Goal: Task Accomplishment & Management: Complete application form

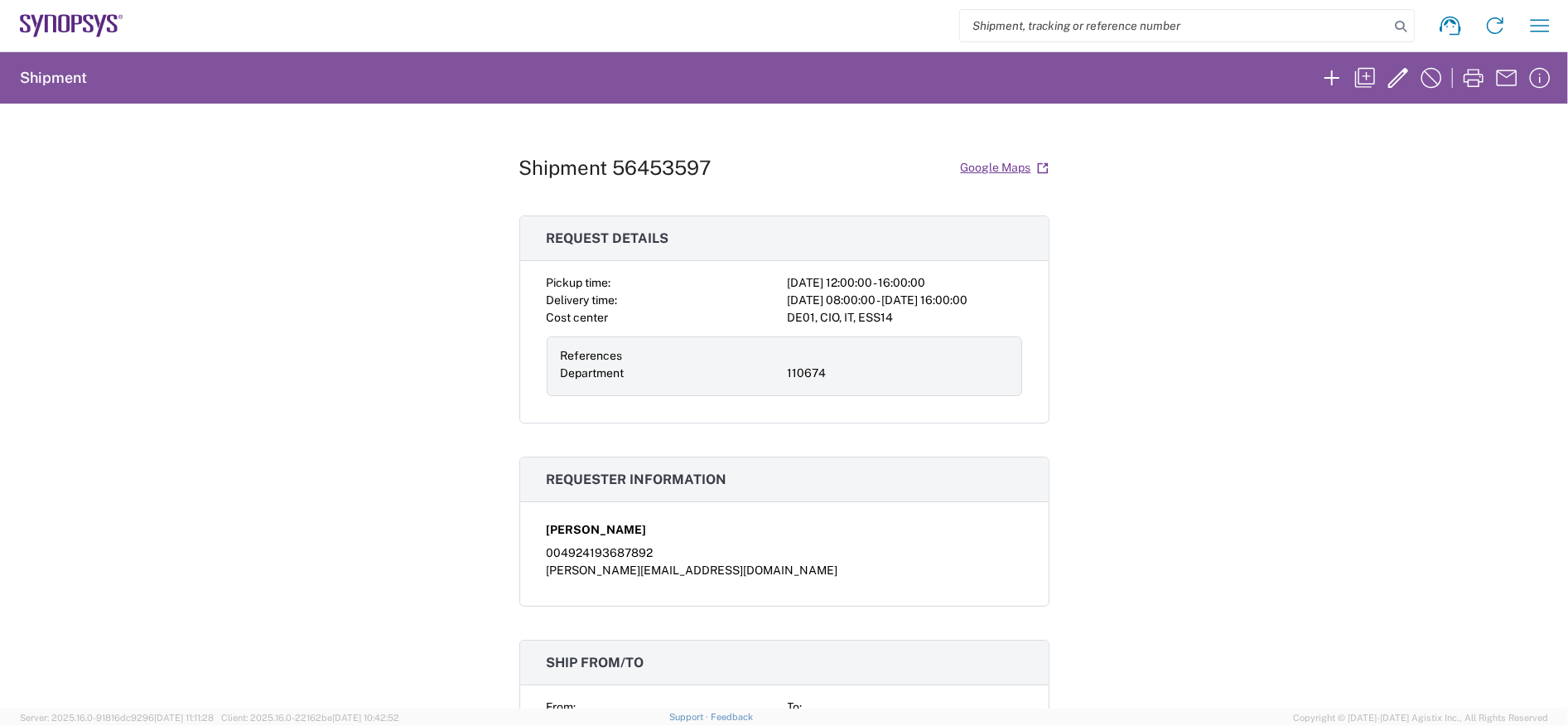
scroll to position [237, 0]
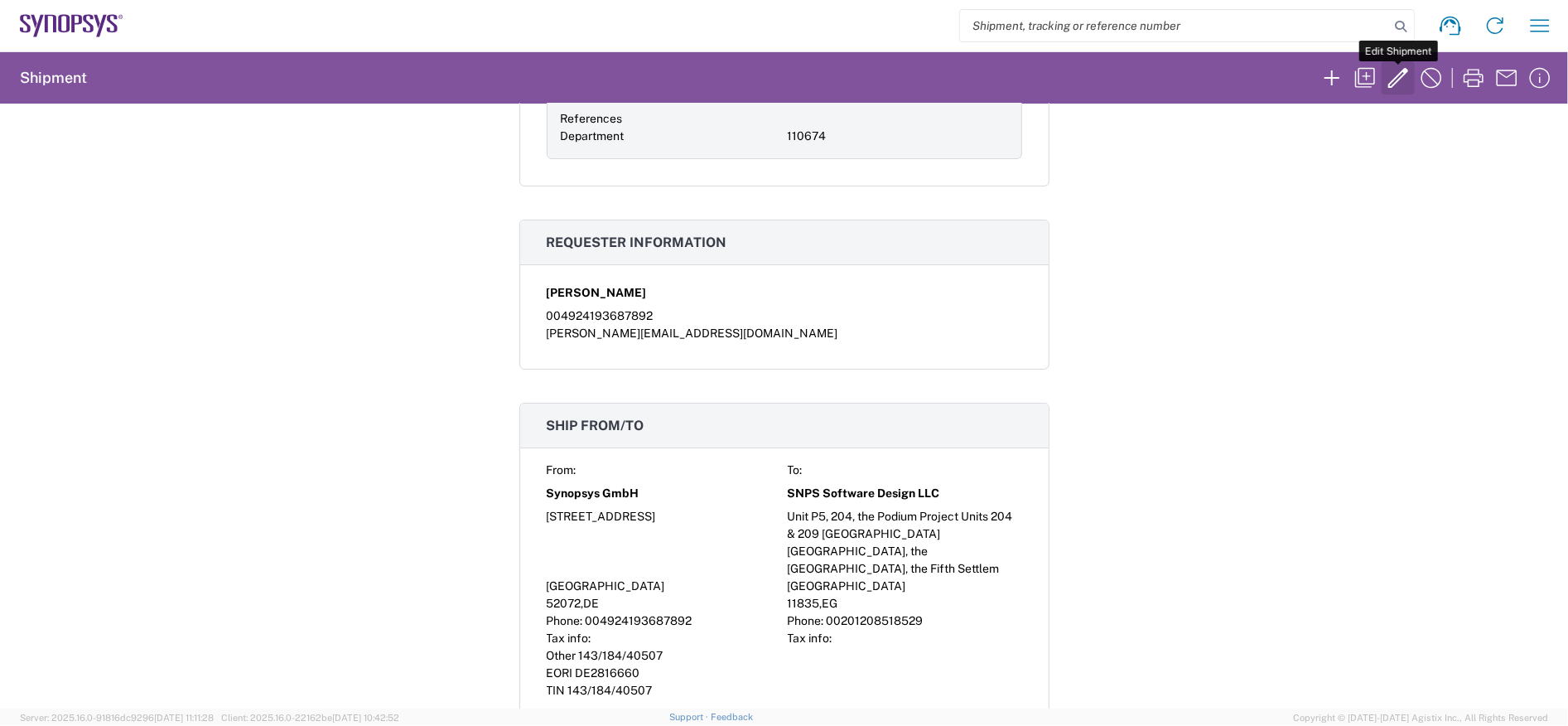
click at [1400, 76] on icon "button" at bounding box center [1398, 78] width 27 height 27
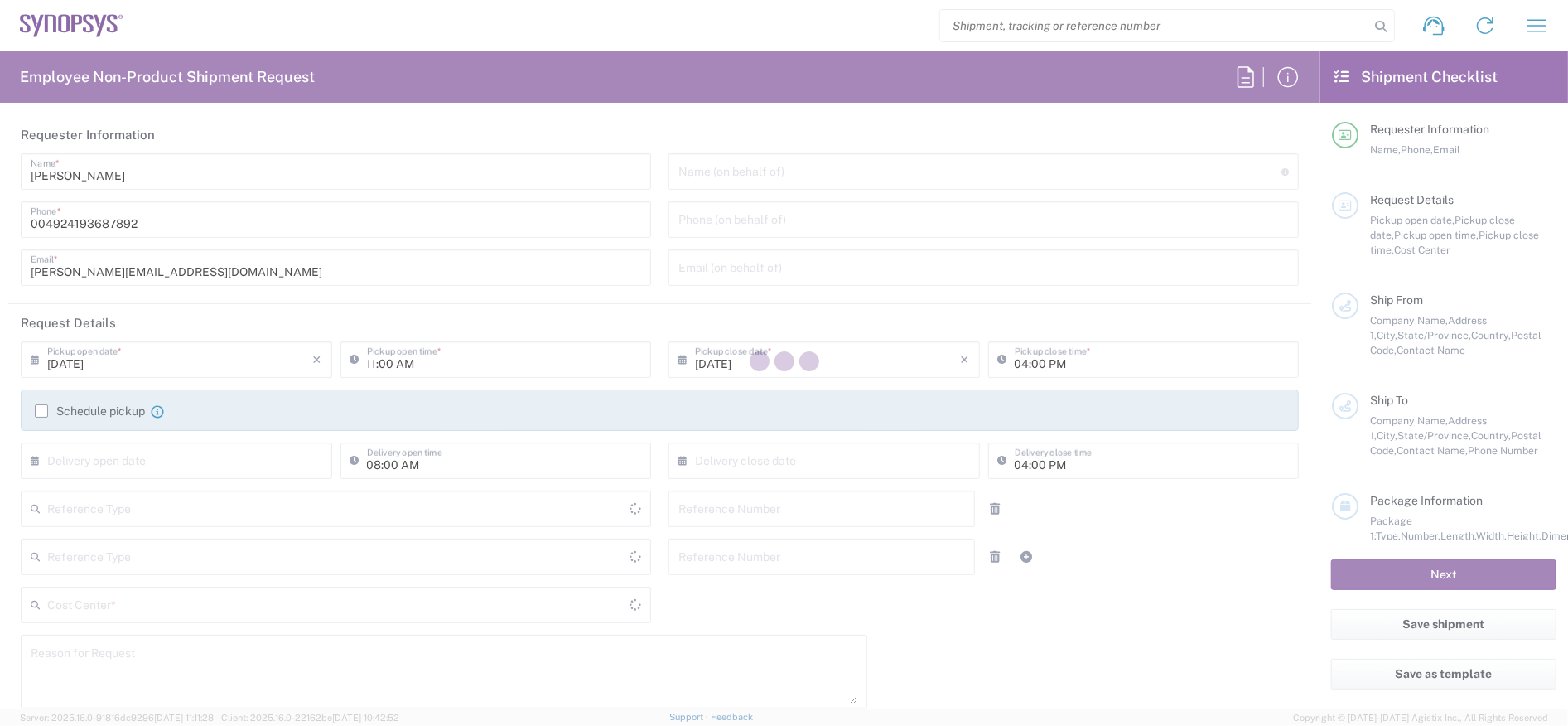
type input "Department"
type input "[GEOGRAPHIC_DATA]"
type input "12:00 PM"
type input "[DATE]"
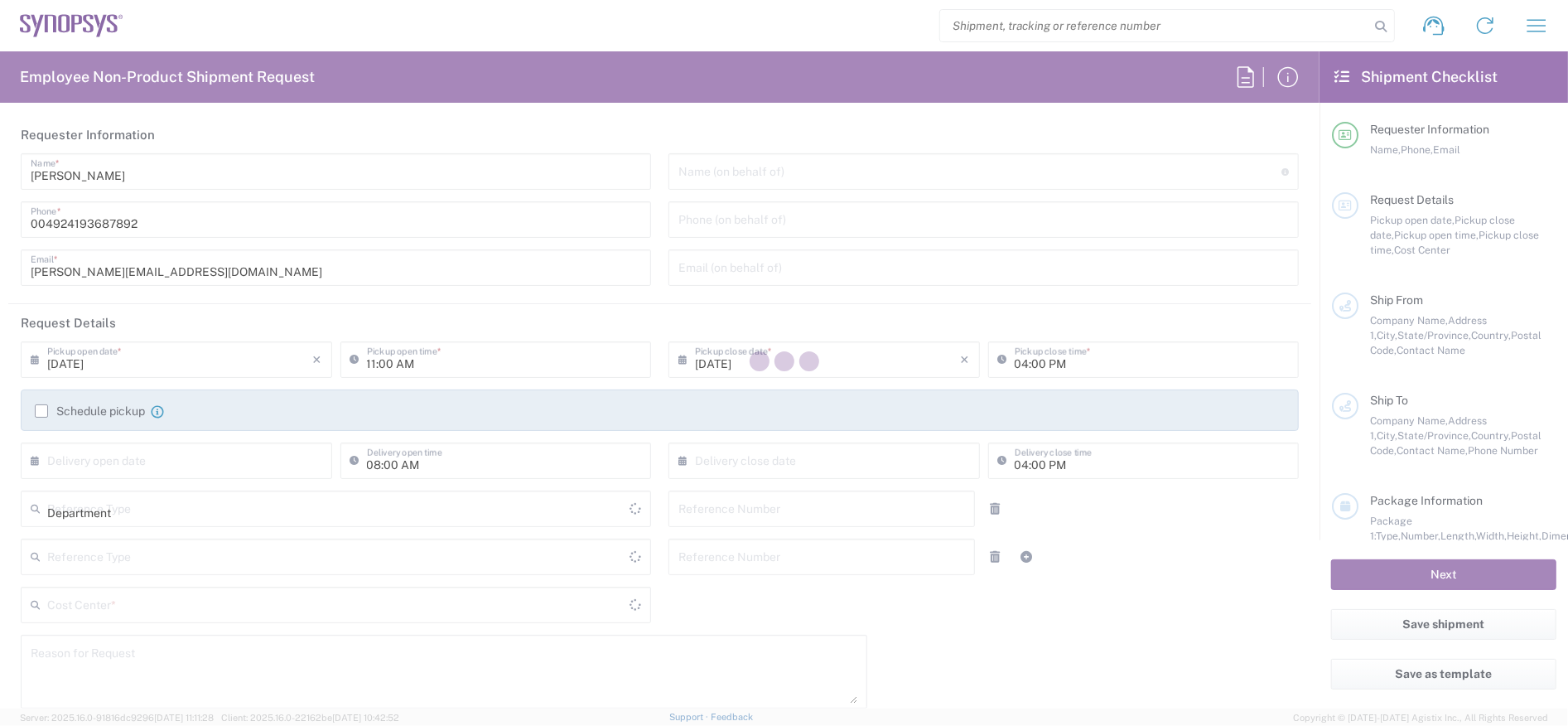
type input "110674"
type textarea "Shipping interim laptop to EG01 office for new hire start"
type textarea "[PERSON_NAME][EMAIL_ADDRESS][DOMAIN_NAME]"
type textarea "laptop EG01"
type input "[GEOGRAPHIC_DATA] DE04"
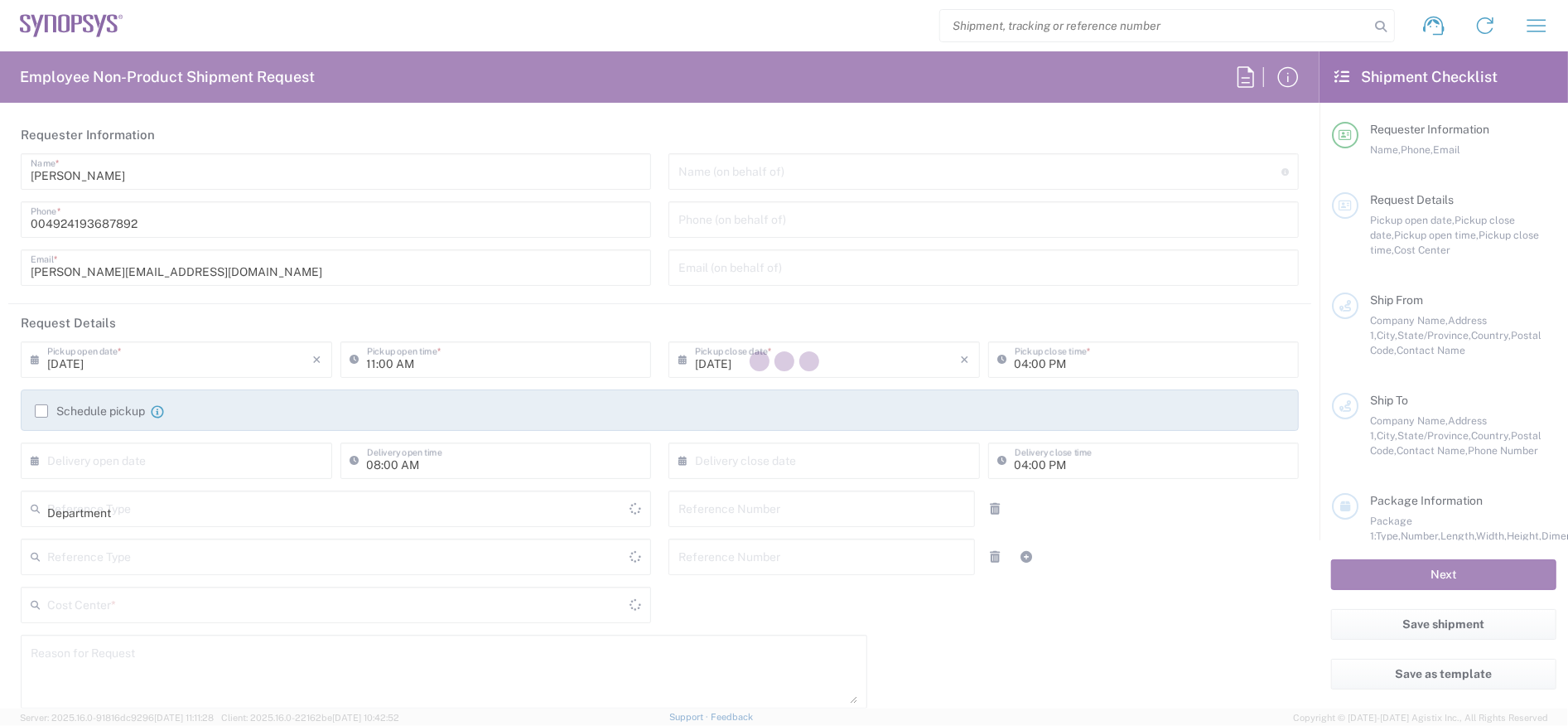
type input "Synopsys GmbH"
type input "[STREET_ADDRESS]"
type input "[GEOGRAPHIC_DATA]"
type input "52072"
type input "[PERSON_NAME]"
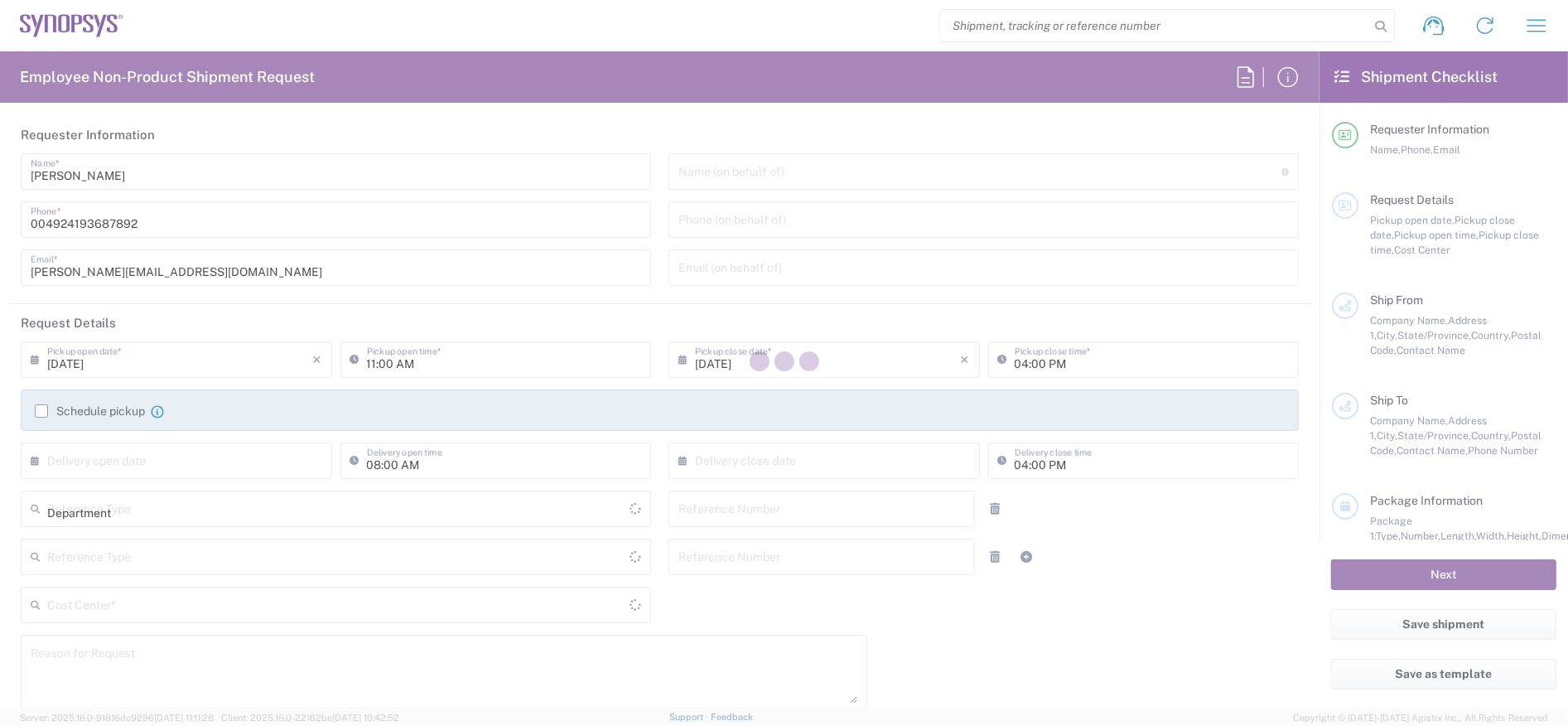
type input "004924193687892"
type input "[PERSON_NAME][EMAIL_ADDRESS][DOMAIN_NAME]"
type input "EG01"
type input "SNPS Software Design LLC"
type input "Unit P5, 204, the Podium Project Units 204 & 209 [GEOGRAPHIC_DATA]"
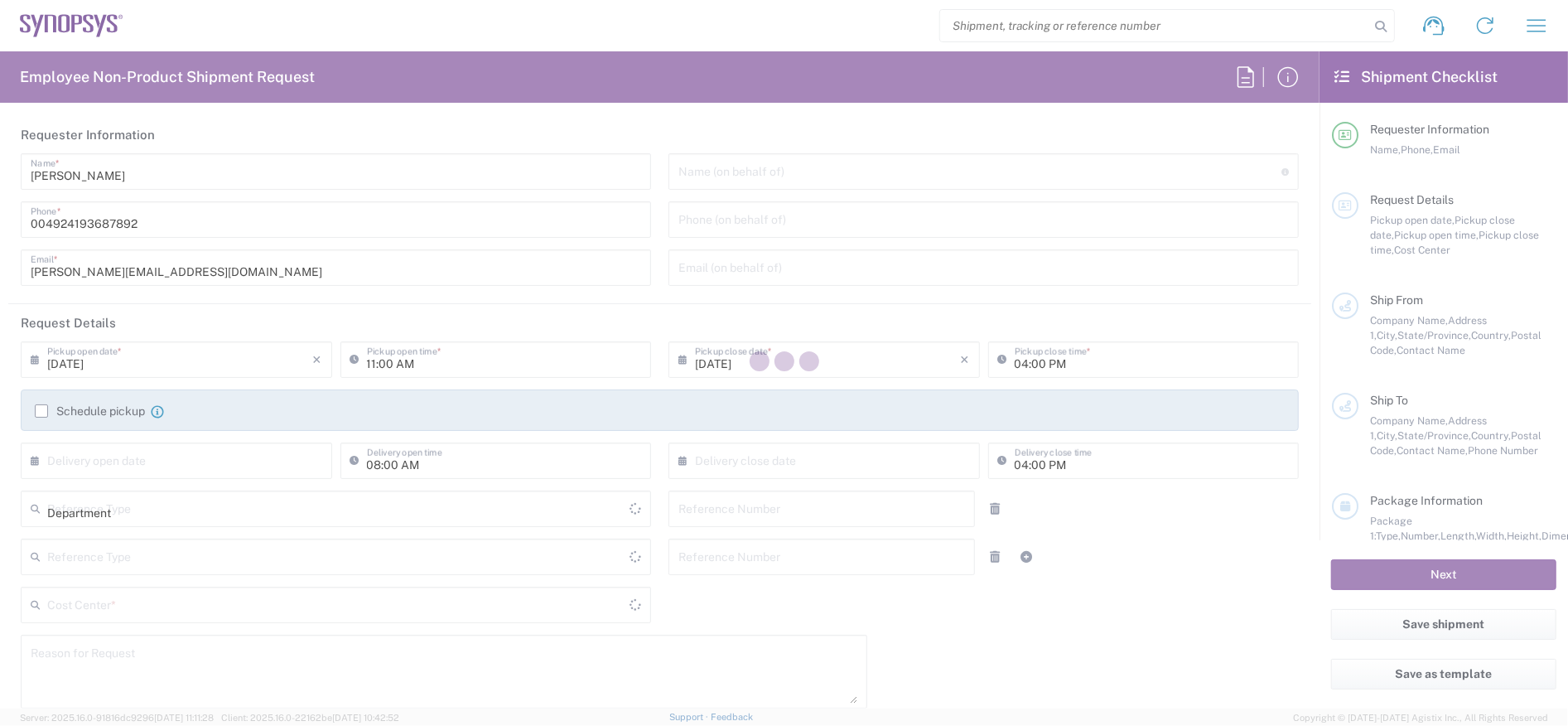
type input "[GEOGRAPHIC_DATA], the [GEOGRAPHIC_DATA], the Fifth Settlem"
type input "[GEOGRAPHIC_DATA]"
type input "11835"
type input "[PERSON_NAME]"
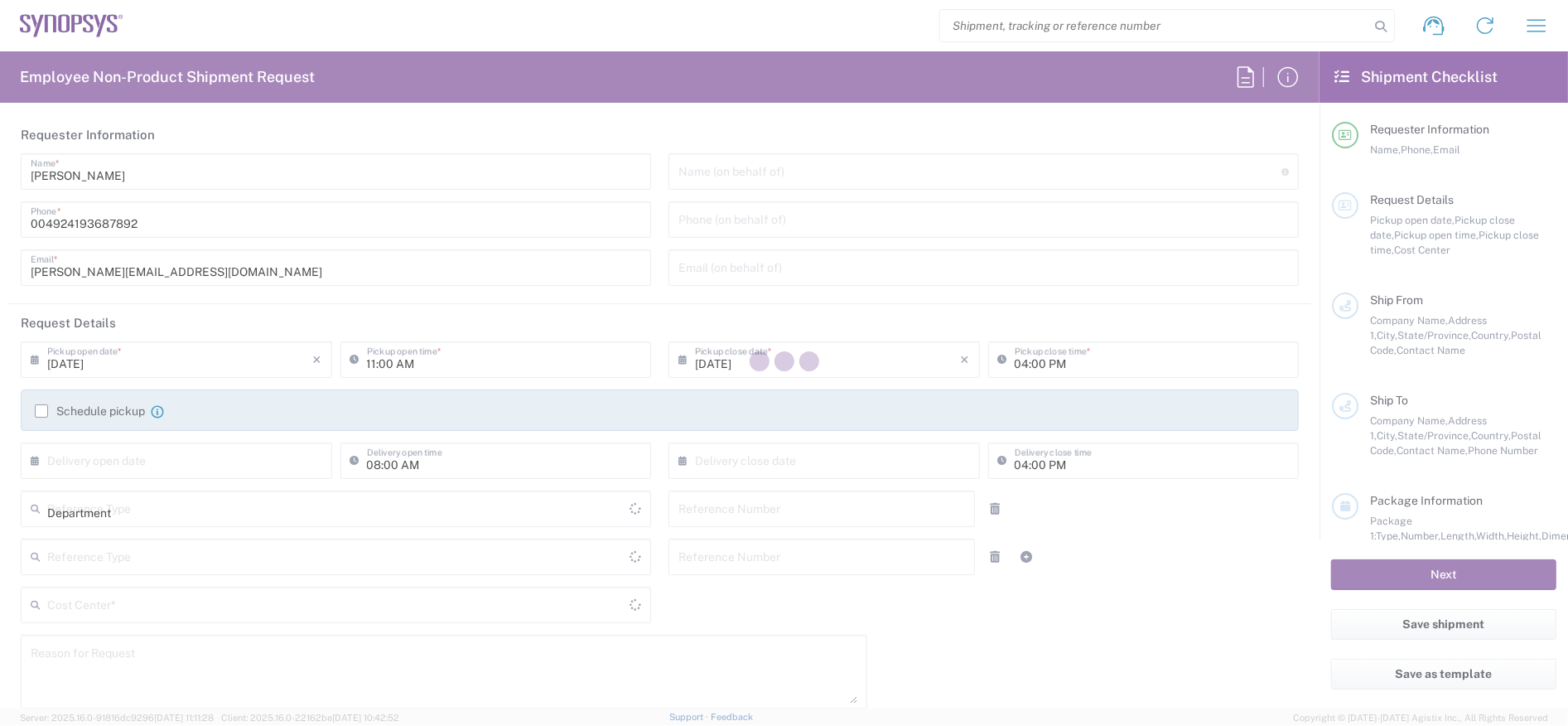
type input "00201208518529"
type input "[EMAIL_ADDRESS][DOMAIN_NAME]"
type input "Business (General)"
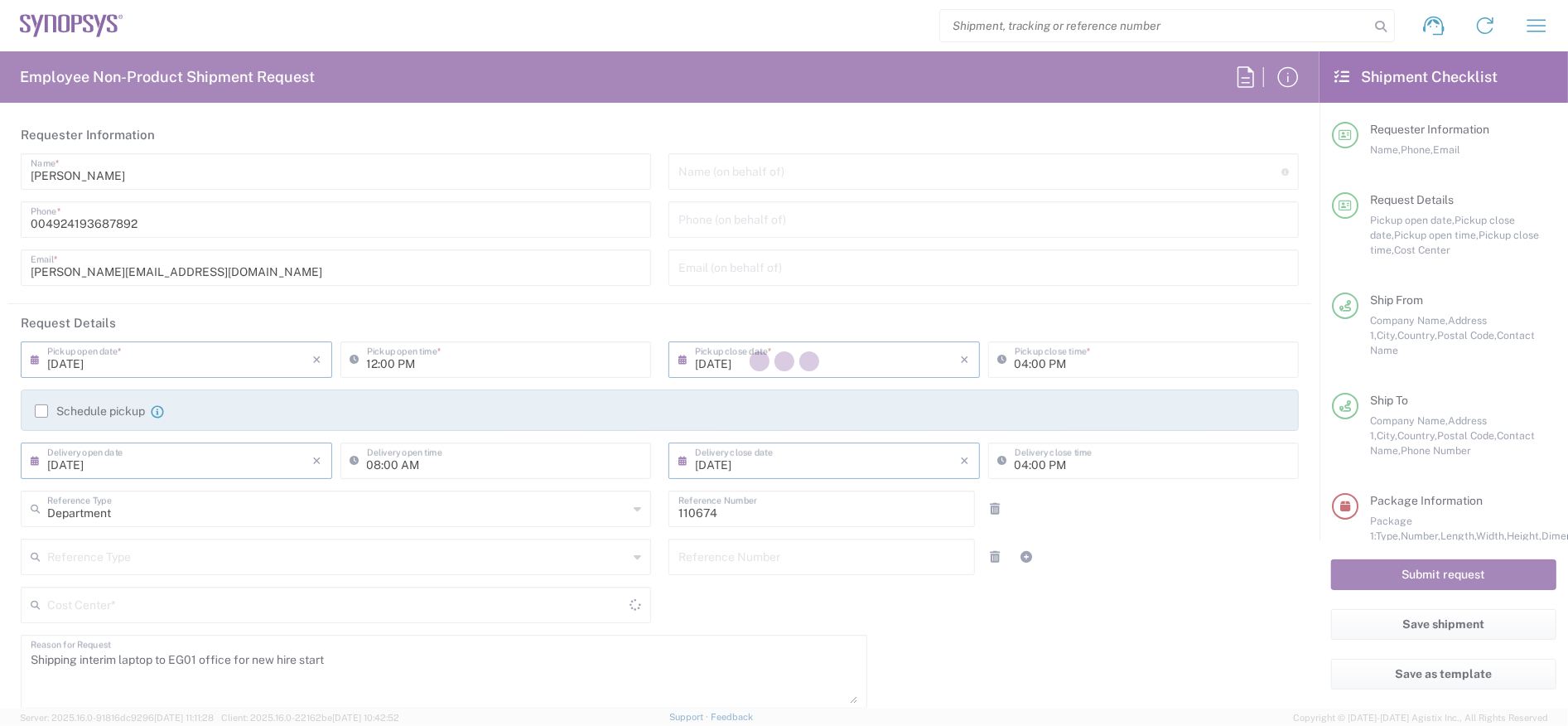
type input "[GEOGRAPHIC_DATA]"
type input "Business (General)"
type input "Delivered at Place"
type input "DE01, CIO, IT, ESS14 110674"
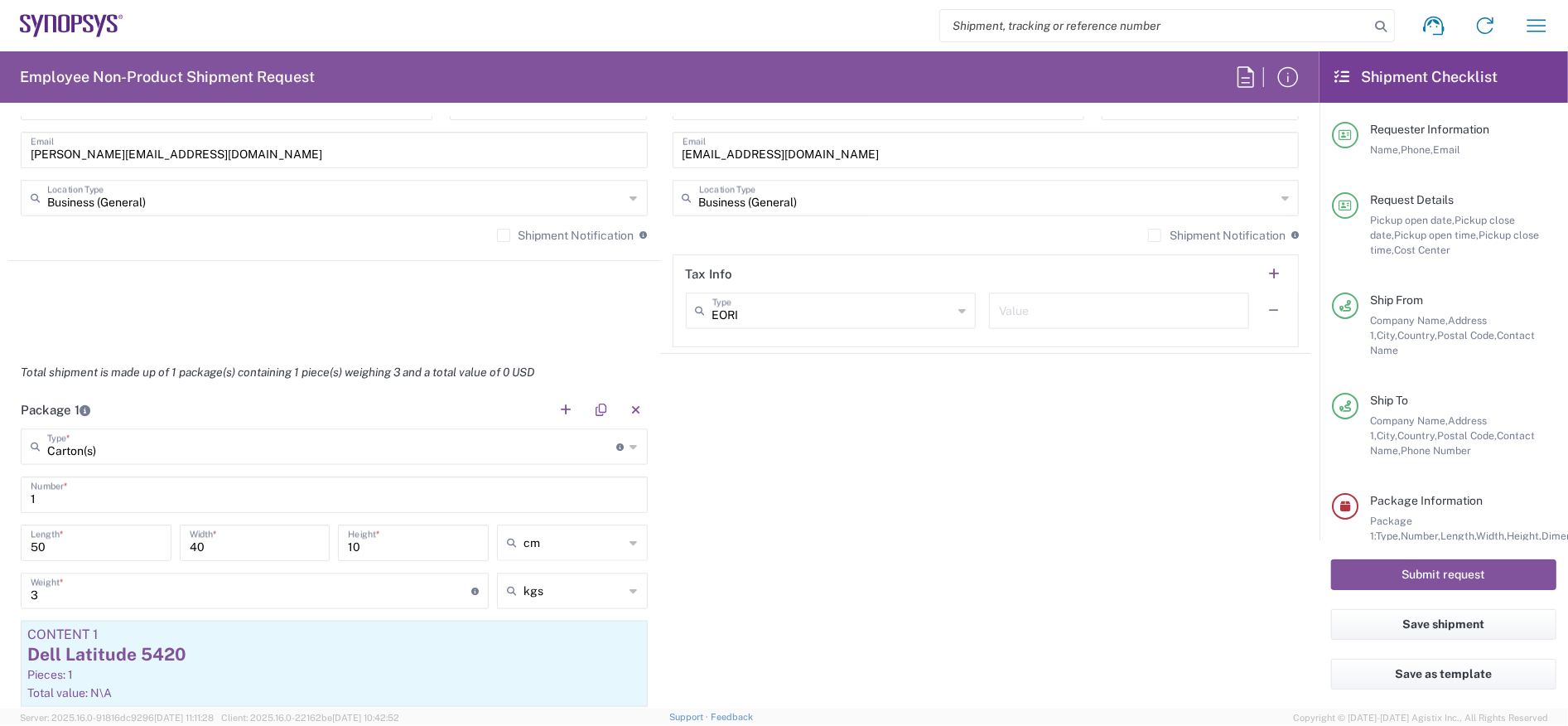
scroll to position [1243, 0]
